Goal: Transaction & Acquisition: Download file/media

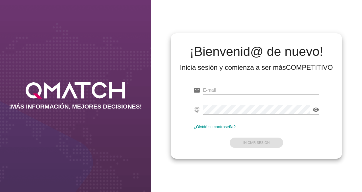
click at [216, 89] on input "email" at bounding box center [261, 90] width 116 height 9
paste input "test@test.easy.cl"
type input "test@test.easy.cl"
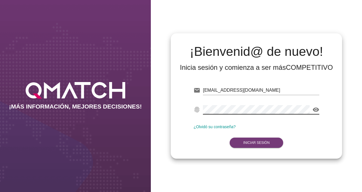
click at [252, 143] on strong "Iniciar Sesión" at bounding box center [256, 143] width 26 height 4
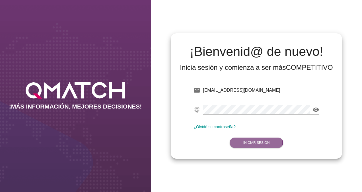
click at [245, 141] on strong "Iniciar Sesión" at bounding box center [256, 143] width 26 height 4
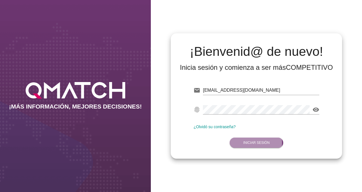
click at [245, 141] on strong "Iniciar Sesión" at bounding box center [256, 143] width 26 height 4
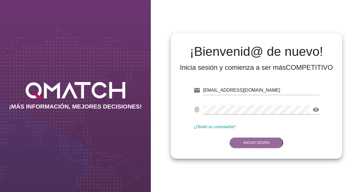
click at [245, 141] on strong "Iniciar Sesión" at bounding box center [256, 143] width 26 height 4
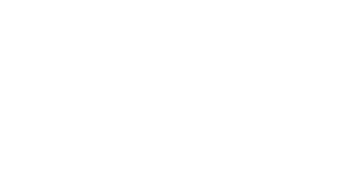
click at [245, 141] on strong "Iniciar Sesión" at bounding box center [256, 143] width 26 height 4
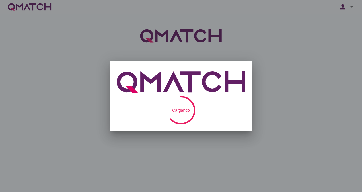
click at [51, 86] on div at bounding box center [181, 96] width 362 height 192
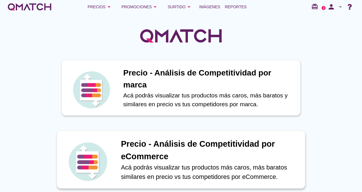
click at [247, 142] on h1 "Precio - Análisis de Competitividad por eCommerce" at bounding box center [210, 150] width 178 height 25
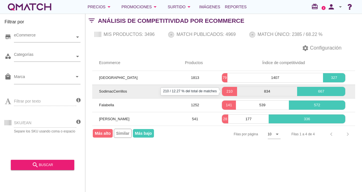
click at [229, 89] on p "210" at bounding box center [229, 92] width 15 height 6
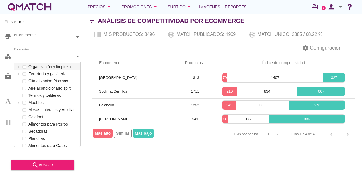
click at [76, 57] on div at bounding box center [78, 57] width 6 height 10
click at [61, 62] on div "Categorías Organización y limpieza Ferretería y gasfitería Climatización Piscin…" at bounding box center [47, 57] width 67 height 10
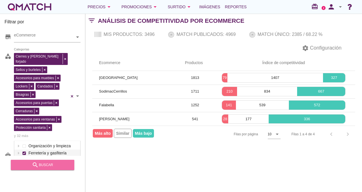
click at [58, 162] on div "search buscar" at bounding box center [42, 164] width 54 height 7
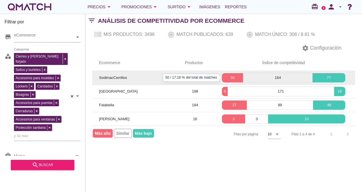
click at [232, 76] on p "50" at bounding box center [232, 78] width 21 height 6
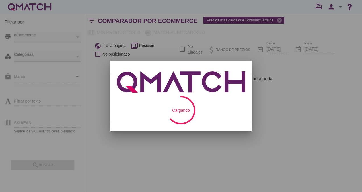
checkbox input "false"
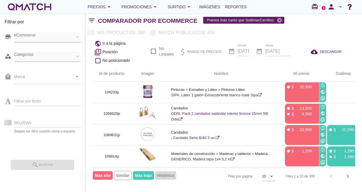
click at [77, 56] on icon at bounding box center [77, 56] width 3 height 1
click at [28, 55] on div "Categorías" at bounding box center [44, 57] width 61 height 10
click at [52, 58] on div "Categorías" at bounding box center [44, 57] width 61 height 10
click at [77, 57] on icon at bounding box center [77, 56] width 3 height 3
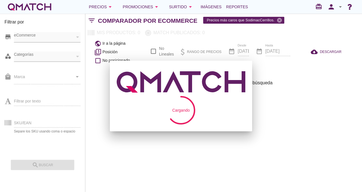
checkbox input "false"
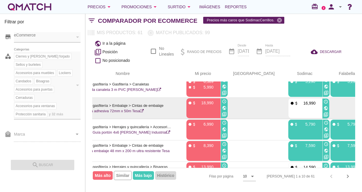
scroll to position [27, 101]
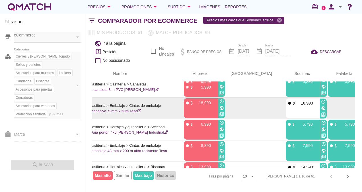
click at [321, 108] on icon "public" at bounding box center [323, 108] width 5 height 5
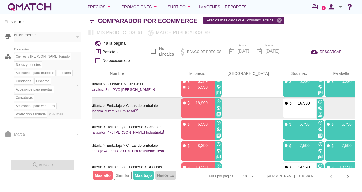
scroll to position [27, 105]
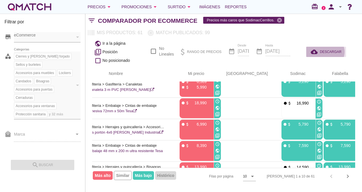
click at [331, 51] on span "DESCARGAR" at bounding box center [331, 51] width 22 height 5
